Goal: Feedback & Contribution: Leave review/rating

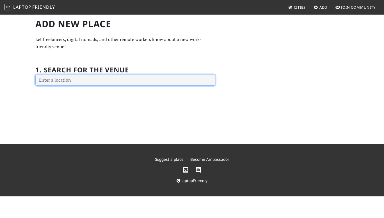
click at [62, 80] on input "text" at bounding box center [125, 80] width 180 height 11
click at [70, 81] on input "[STREET_ADDRESS][PERSON_NAME]" at bounding box center [125, 80] width 180 height 11
click at [58, 80] on input "[STREET_ADDRESS][PERSON_NAME]" at bounding box center [125, 80] width 180 height 11
drag, startPoint x: 63, startPoint y: 82, endPoint x: 25, endPoint y: 81, distance: 38.2
click at [25, 81] on div "Add new Place Let freelancers, digital nomads, and other remote workers know ab…" at bounding box center [192, 79] width 384 height 130
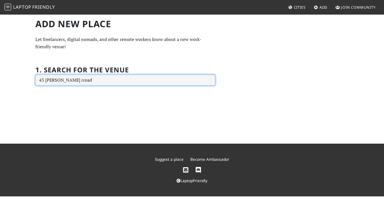
click at [60, 80] on input "43 rowell rroad" at bounding box center [125, 80] width 180 height 11
type input "43 rowell road"
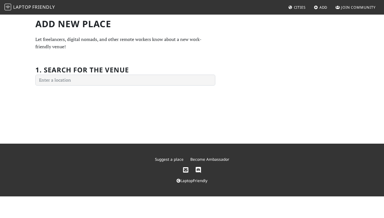
click at [300, 6] on span "Cities" at bounding box center [300, 7] width 12 height 5
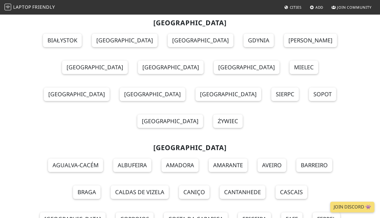
scroll to position [5109, 0]
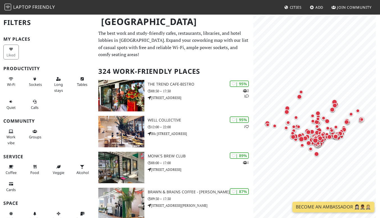
click at [317, 8] on span "Add" at bounding box center [319, 7] width 8 height 5
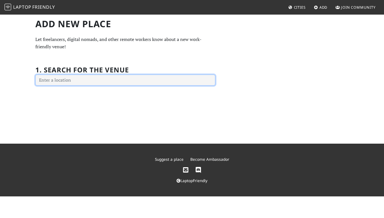
click at [67, 81] on input "text" at bounding box center [125, 80] width 180 height 11
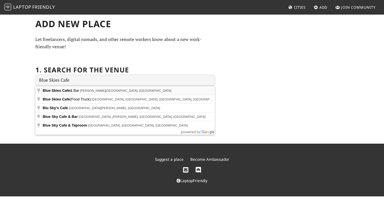
type input "Rowell Road, Blue Skies Cafe & Bar, Singapore"
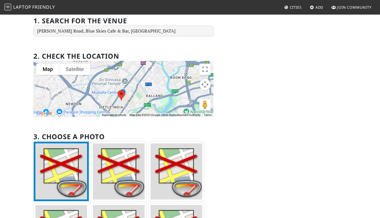
scroll to position [50, 0]
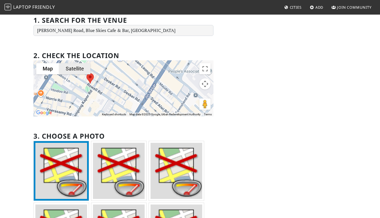
drag, startPoint x: 67, startPoint y: 106, endPoint x: 89, endPoint y: 66, distance: 46.0
click at [89, 66] on div "Map Terrain Satellite Labels Keyboard shortcuts Map Data Map data ©2025 Google,…" at bounding box center [123, 88] width 180 height 56
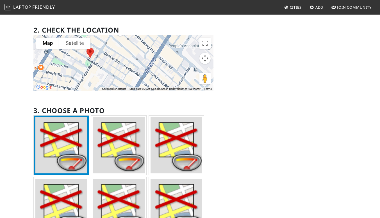
scroll to position [146, 0]
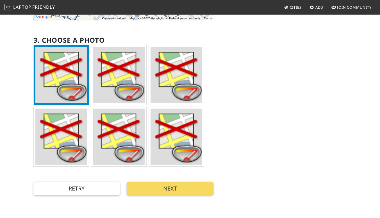
click at [173, 188] on button "Next" at bounding box center [170, 188] width 87 height 13
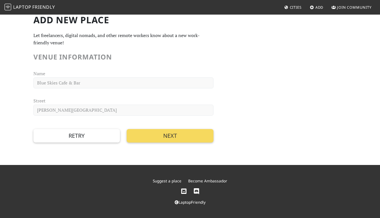
scroll to position [0, 0]
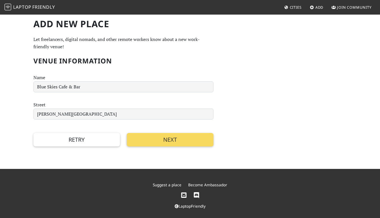
click at [166, 139] on button "Next" at bounding box center [170, 139] width 87 height 13
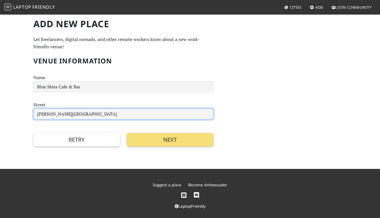
click at [37, 114] on input "Rowell Road" at bounding box center [123, 114] width 180 height 11
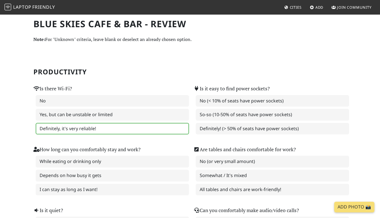
click at [61, 129] on label "Definitely, it's very reliable!" at bounding box center [112, 129] width 153 height 12
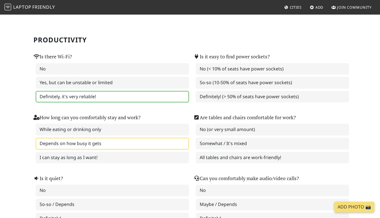
scroll to position [32, 0]
click at [81, 146] on label "Depends on how busy it gets" at bounding box center [112, 144] width 153 height 12
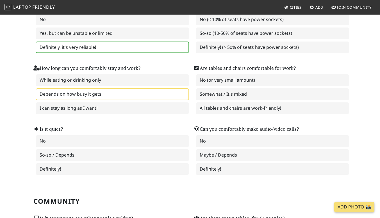
scroll to position [85, 0]
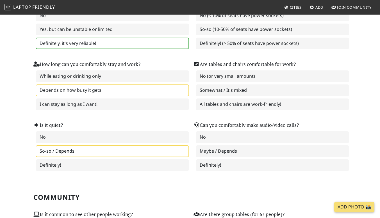
click at [77, 152] on label "So-so / Depends" at bounding box center [112, 151] width 153 height 12
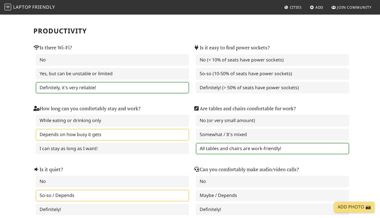
scroll to position [40, 0]
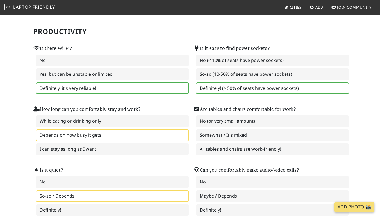
click at [231, 89] on label "Definitely! (> 50% of seats have power sockets)" at bounding box center [272, 89] width 153 height 12
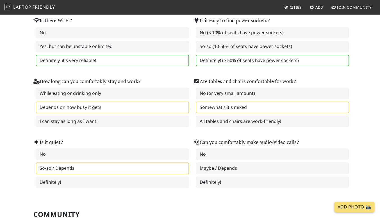
scroll to position [69, 0]
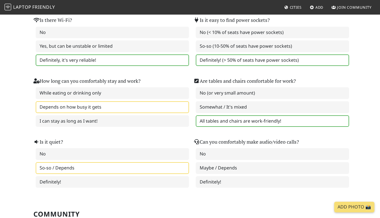
click at [249, 122] on label "All tables and chairs are work-friendly!" at bounding box center [272, 121] width 153 height 12
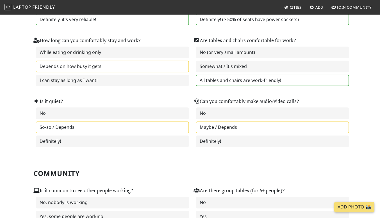
scroll to position [112, 0]
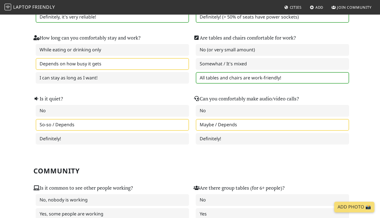
click at [234, 122] on label "Maybe / Depends" at bounding box center [272, 125] width 153 height 12
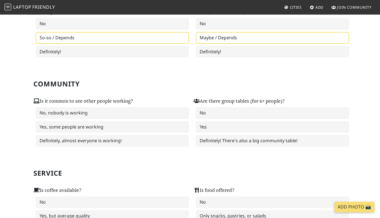
scroll to position [198, 0]
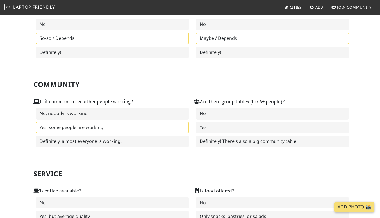
click at [62, 128] on label "Yes, some people are working" at bounding box center [112, 128] width 153 height 12
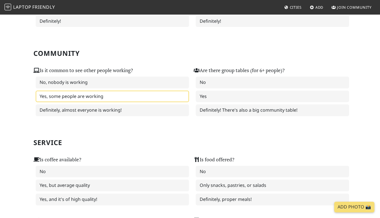
scroll to position [231, 0]
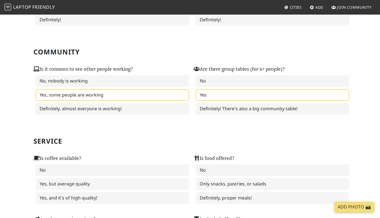
click at [243, 95] on label "Yes" at bounding box center [272, 95] width 153 height 12
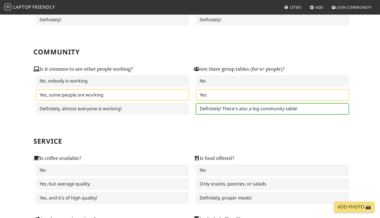
click at [232, 108] on label "Definitely! There's also a big community table!" at bounding box center [272, 109] width 153 height 12
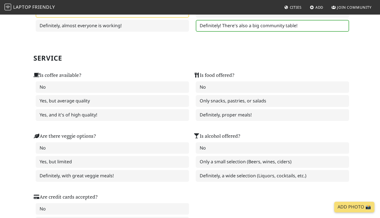
scroll to position [314, 0]
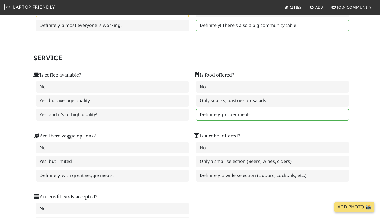
click at [238, 115] on label "Definitely, proper meals!" at bounding box center [272, 115] width 153 height 12
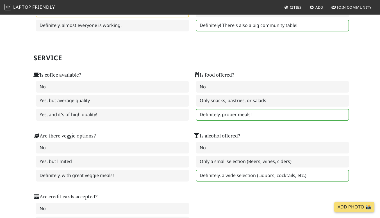
click at [237, 180] on label "Definitely, a wide selection (Liquors, cocktails, etc.)" at bounding box center [272, 176] width 153 height 12
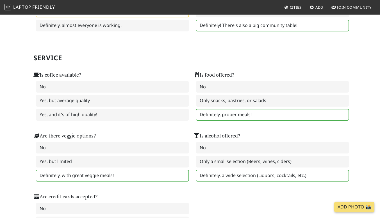
click at [77, 173] on label "Definitely, with great veggie meals!" at bounding box center [112, 176] width 153 height 12
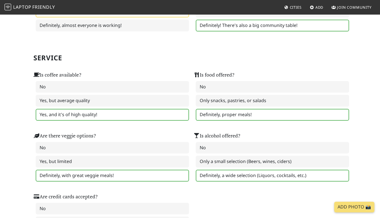
click at [82, 119] on label "Yes, and it's of high quality!" at bounding box center [112, 115] width 153 height 12
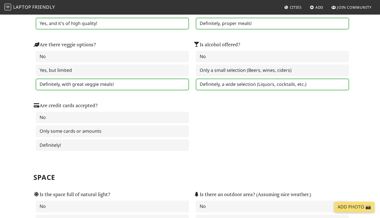
scroll to position [413, 0]
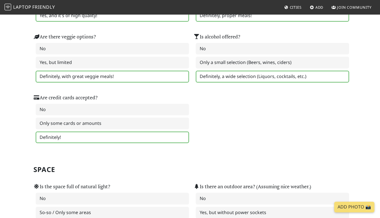
click at [73, 136] on label "Definitely!" at bounding box center [112, 138] width 153 height 12
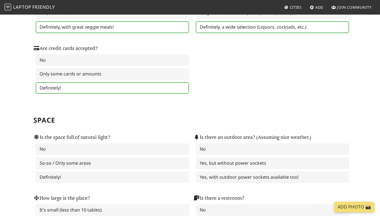
scroll to position [480, 0]
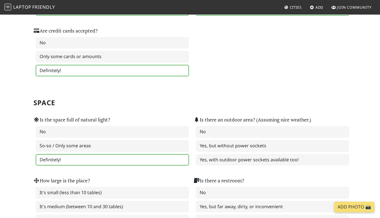
click at [79, 161] on label "Definitely!" at bounding box center [112, 160] width 153 height 12
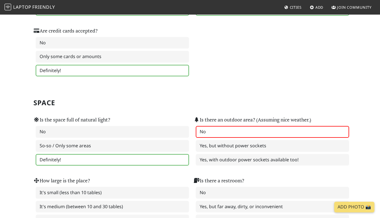
click at [228, 134] on label "No" at bounding box center [272, 132] width 153 height 12
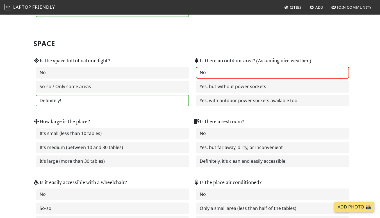
scroll to position [540, 0]
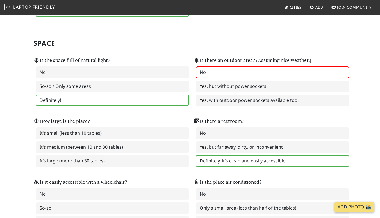
click at [228, 161] on label "Definitely, it's clean and easily accessible!" at bounding box center [272, 161] width 153 height 12
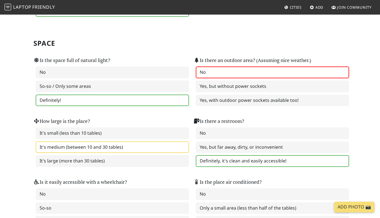
click at [69, 151] on label "It's medium (between 10 and 30 tables)" at bounding box center [112, 148] width 153 height 12
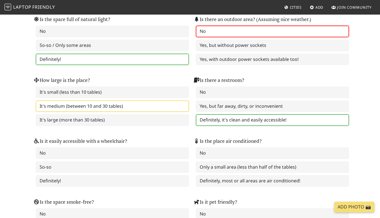
scroll to position [604, 0]
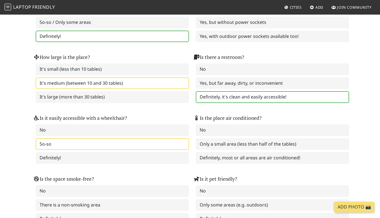
click at [70, 146] on label "So-so" at bounding box center [112, 144] width 153 height 12
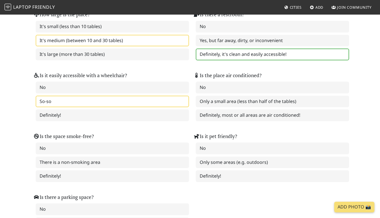
scroll to position [647, 0]
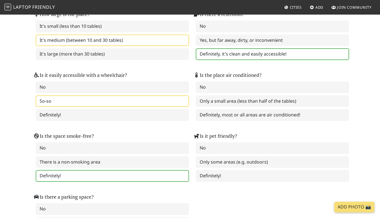
click at [95, 176] on label "Definitely!" at bounding box center [112, 176] width 153 height 12
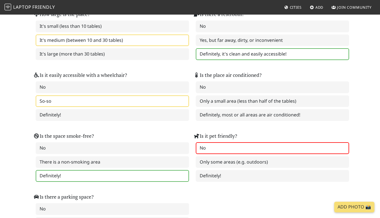
click at [211, 149] on label "No" at bounding box center [272, 148] width 153 height 12
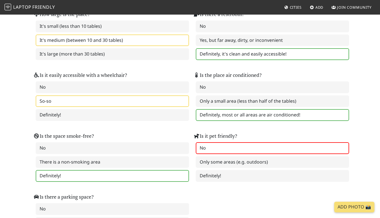
click at [234, 114] on label "Definitely, most or all areas are air conditioned!" at bounding box center [272, 115] width 153 height 12
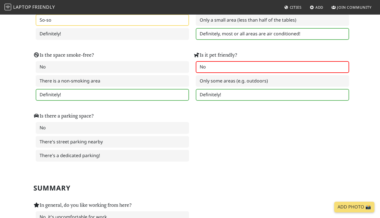
scroll to position [728, 0]
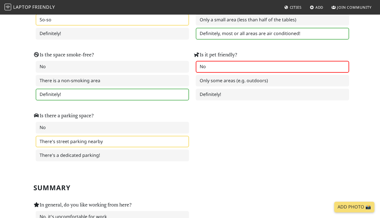
click at [62, 145] on label "There's street parking nearby" at bounding box center [112, 142] width 153 height 12
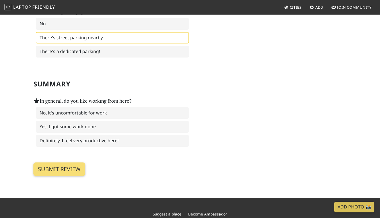
scroll to position [833, 0]
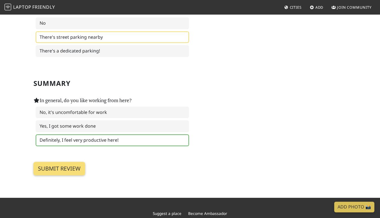
click at [70, 141] on label "Definitely, I feel very productive here!" at bounding box center [112, 141] width 153 height 12
click at [74, 169] on input "Submit review" at bounding box center [59, 168] width 52 height 13
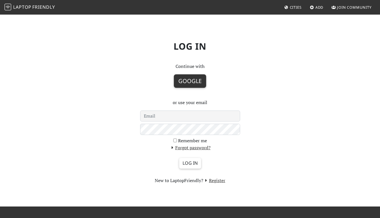
click at [191, 81] on button "Google" at bounding box center [190, 80] width 32 height 13
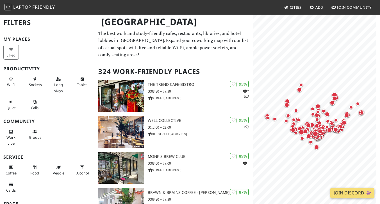
click at [311, 7] on icon at bounding box center [312, 8] width 4 height 4
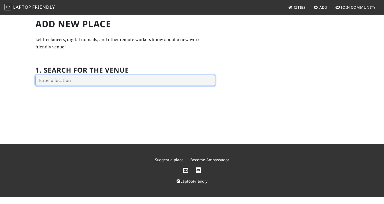
click at [50, 81] on input "text" at bounding box center [125, 80] width 180 height 11
type input "4"
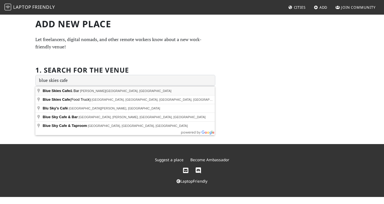
type input "Rowell Road, Blue Skies Cafe & Bar, Singapore"
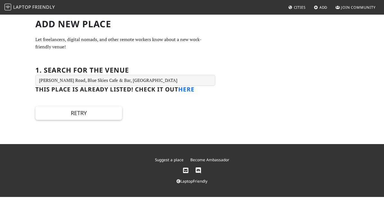
click at [187, 89] on link "here" at bounding box center [186, 89] width 16 height 8
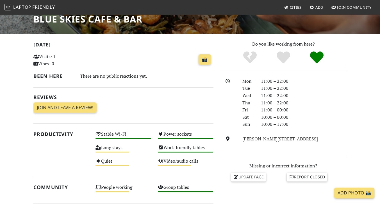
scroll to position [97, 0]
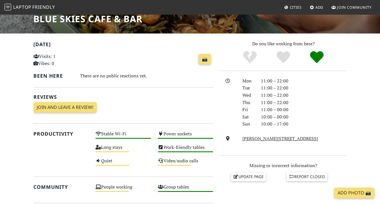
click at [243, 143] on div "Mon 11:00 – 22:00 Tue 11:00 – 22:00 Wed 11:00 – 22:00 Thu 11:00 – 22:00 Fri 11:…" at bounding box center [283, 113] width 127 height 72
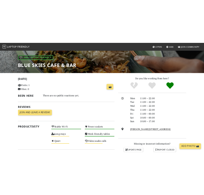
scroll to position [74, 0]
